Goal: Task Accomplishment & Management: Use online tool/utility

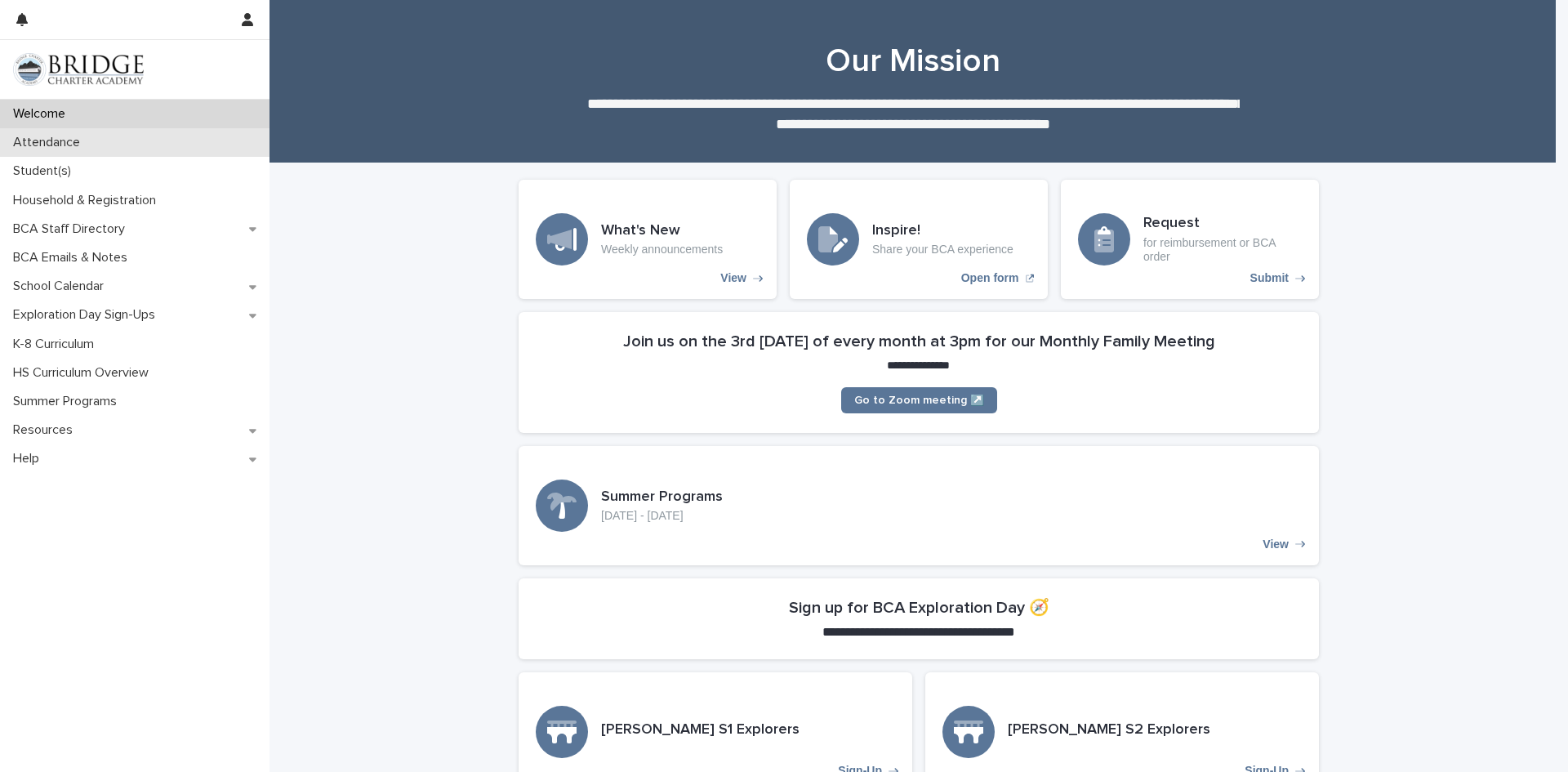
click at [38, 131] on div "Attendance" at bounding box center [135, 142] width 269 height 28
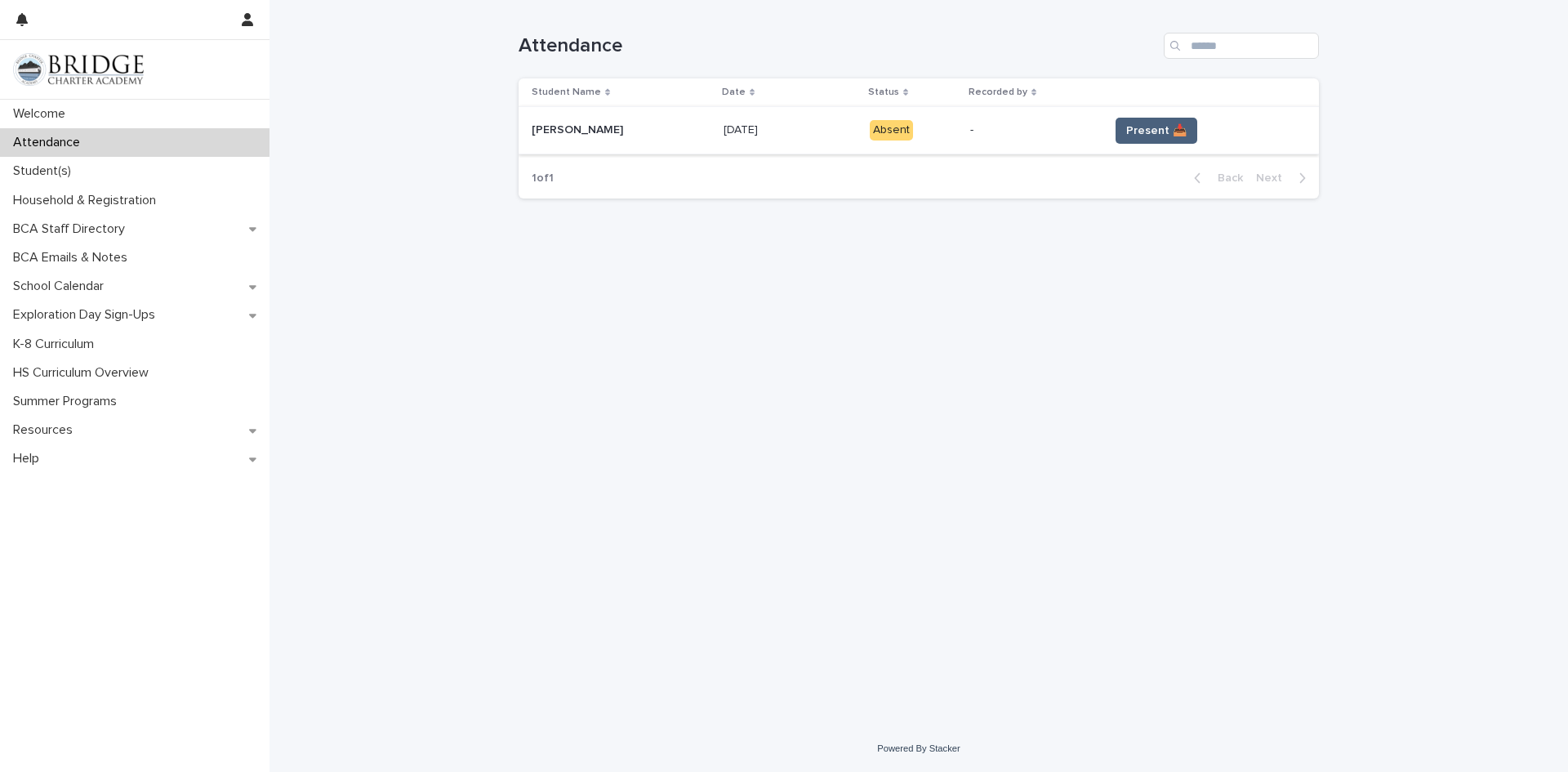
click at [1145, 136] on span "Present 📥" at bounding box center [1156, 130] width 60 height 16
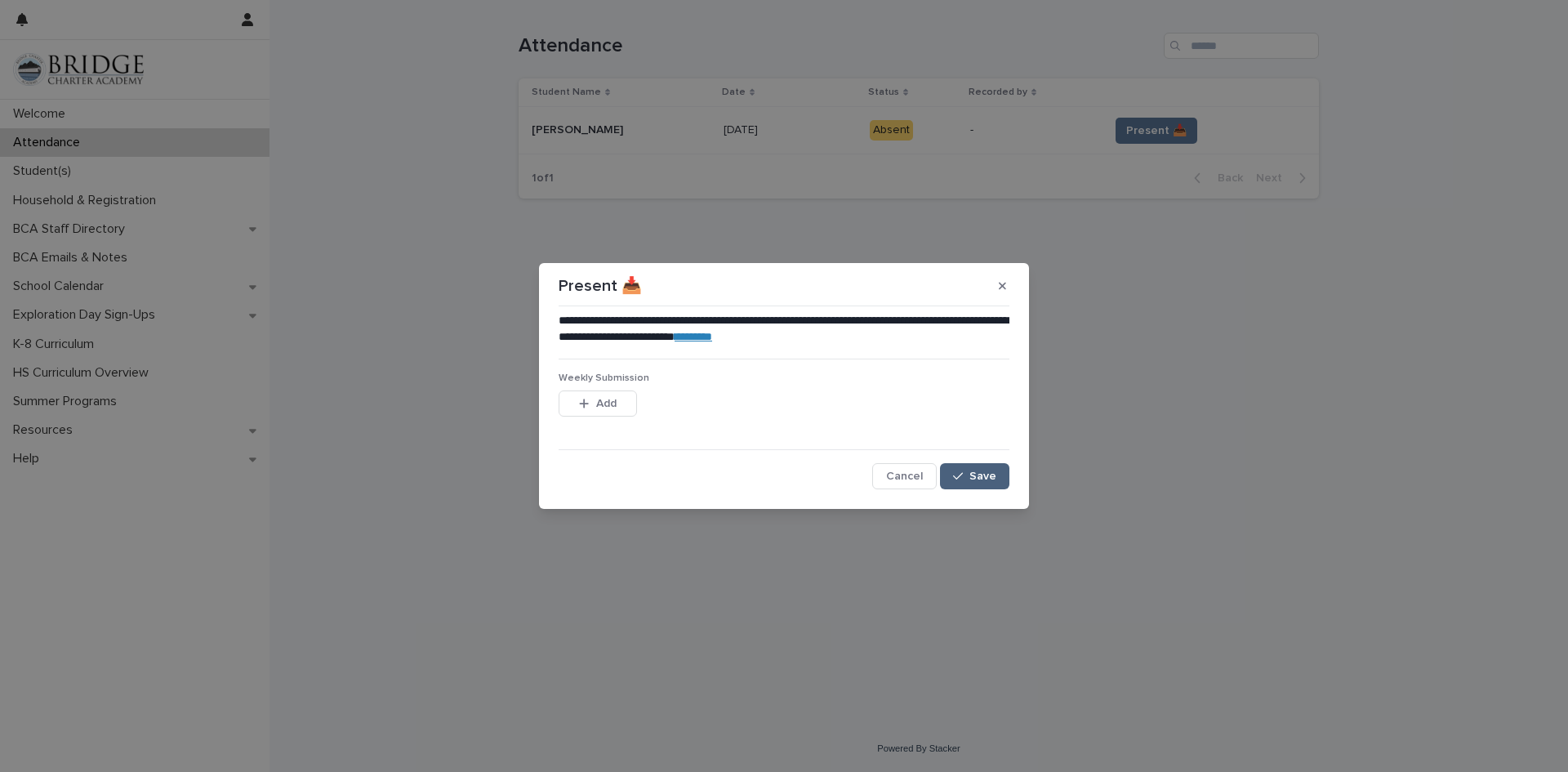
click at [993, 477] on span "Save" at bounding box center [983, 476] width 27 height 11
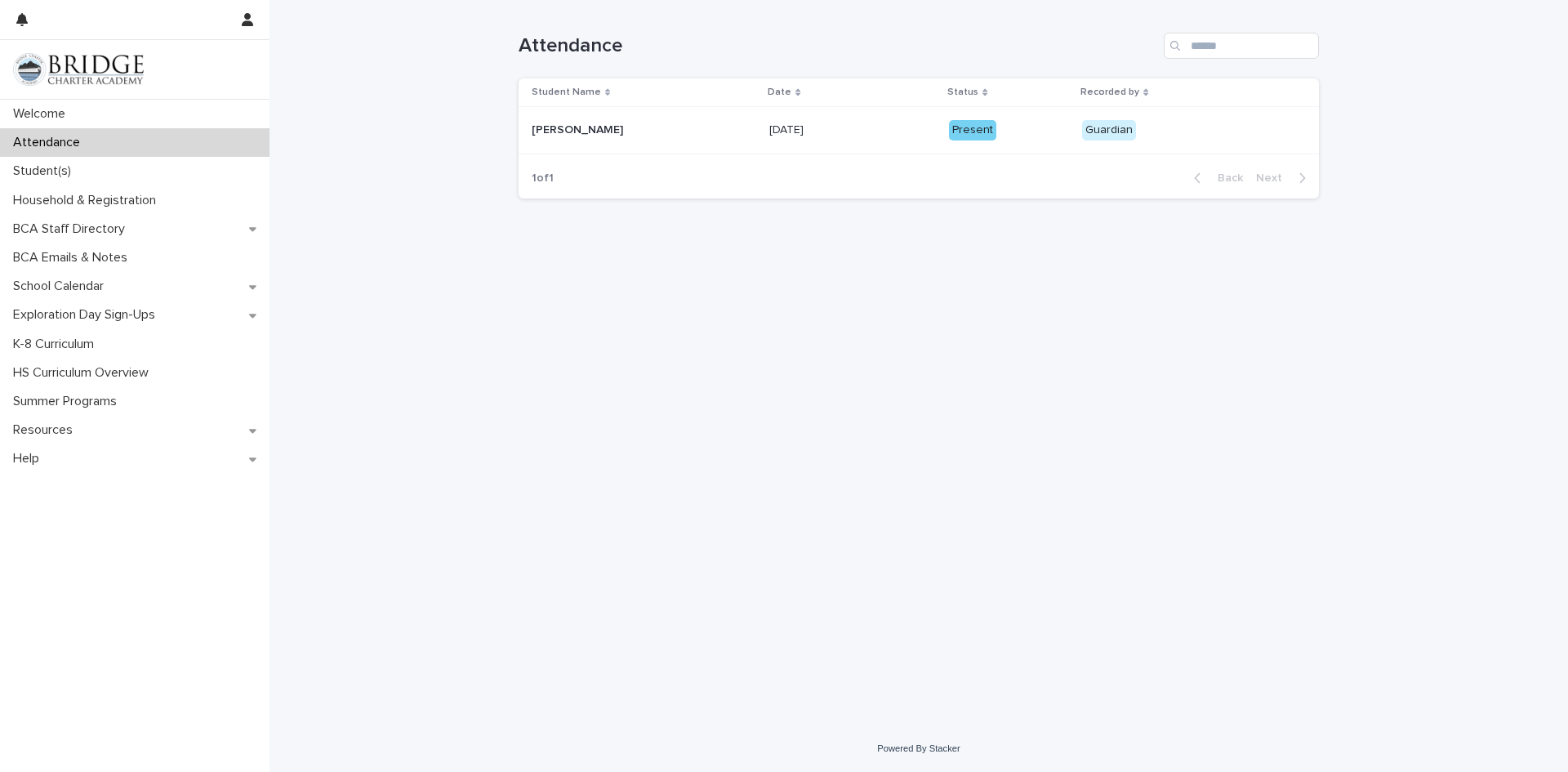
click at [1416, 594] on div "Loading... Saving… Loading... Saving… Attendance Student Name Date Status Recor…" at bounding box center [918, 362] width 1299 height 725
